Goal: Find contact information: Find contact information

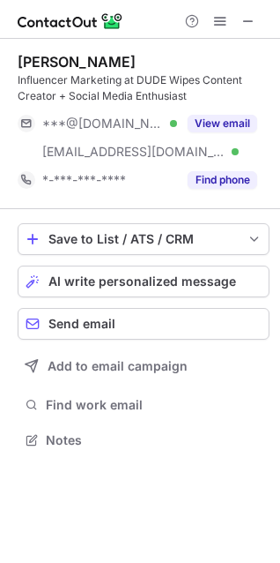
scroll to position [428, 280]
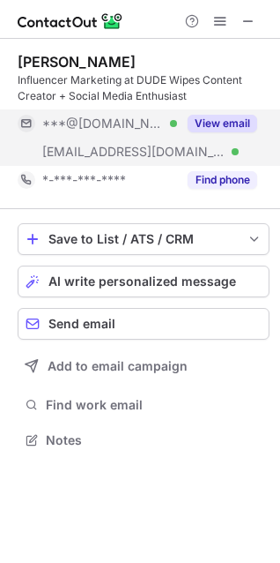
click at [233, 124] on button "View email" at bounding box center [223, 124] width 70 height 18
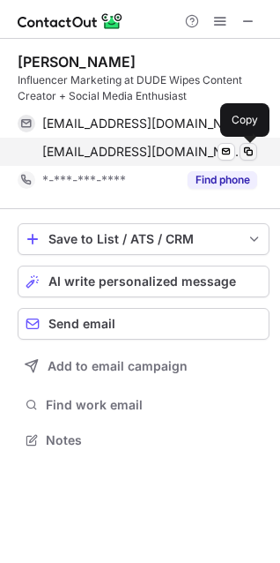
click at [249, 149] on span at bounding box center [249, 152] width 14 height 14
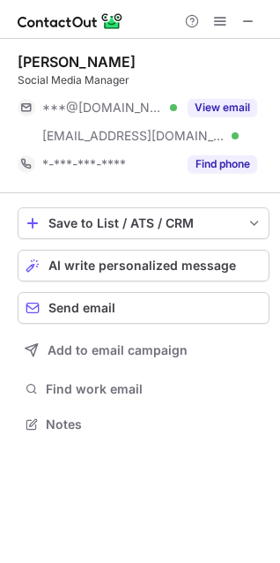
scroll to position [412, 280]
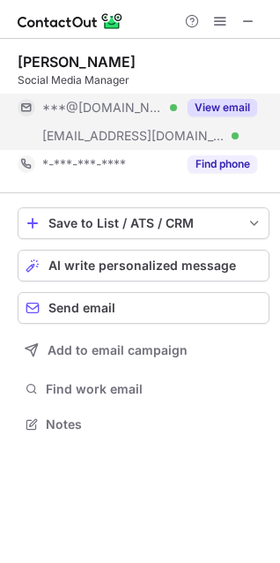
click at [225, 101] on button "View email" at bounding box center [223, 108] width 70 height 18
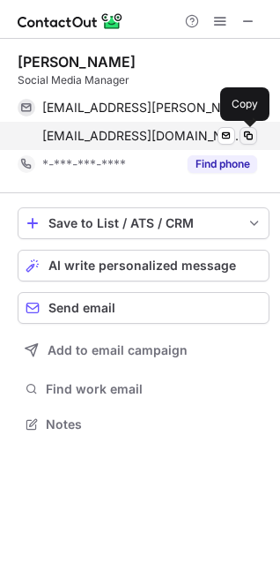
click at [255, 134] on span at bounding box center [249, 136] width 14 height 14
